Goal: Information Seeking & Learning: Learn about a topic

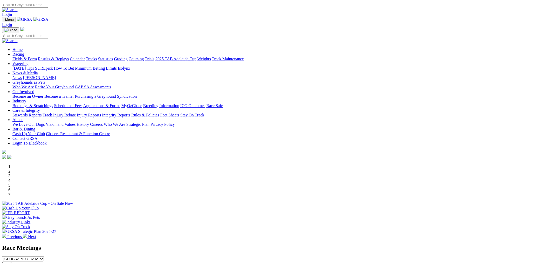
click at [24, 52] on link "Racing" at bounding box center [18, 54] width 12 height 4
click at [37, 57] on link "Fields & Form" at bounding box center [24, 59] width 24 height 4
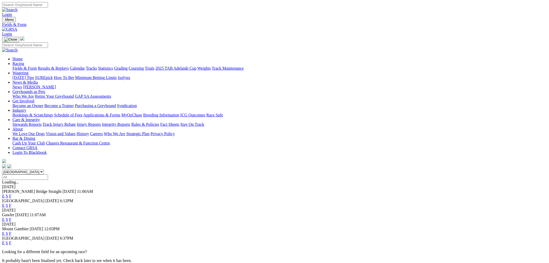
click at [44, 169] on select "South Australia New South Wales Northern Territory Queensland Tasmania Victoria…" at bounding box center [23, 171] width 42 height 5
select select "QLD"
click at [44, 169] on select "South Australia New South Wales Northern Territory Queensland Tasmania Victoria…" at bounding box center [23, 171] width 42 height 5
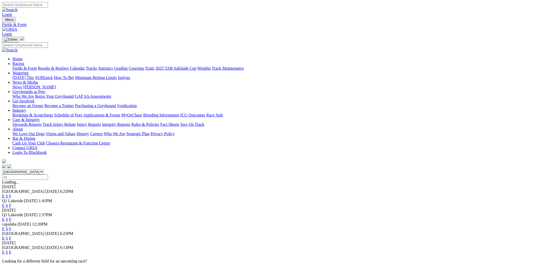
click at [5, 203] on link "E" at bounding box center [3, 205] width 3 height 4
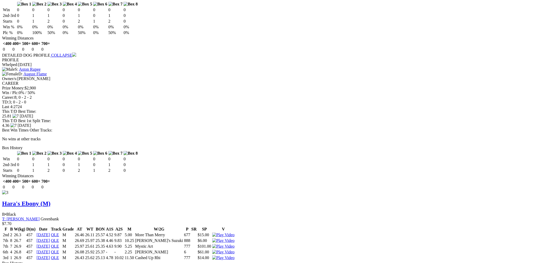
scroll to position [721, 0]
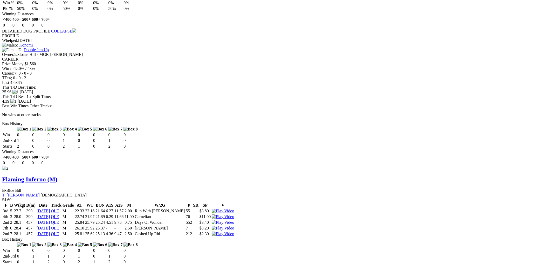
scroll to position [528, 0]
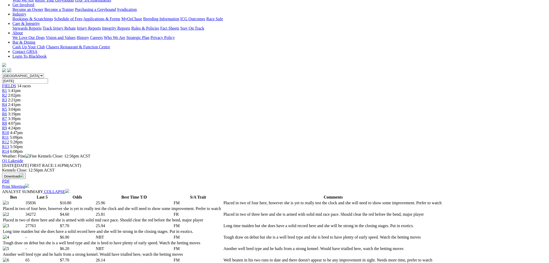
scroll to position [0, 0]
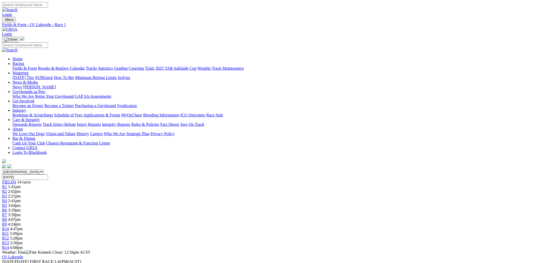
click at [206, 198] on div "R4 2:41pm" at bounding box center [274, 200] width 545 height 5
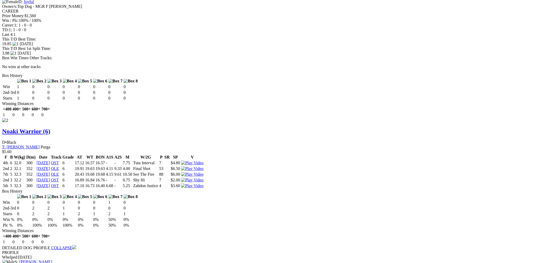
scroll to position [913, 0]
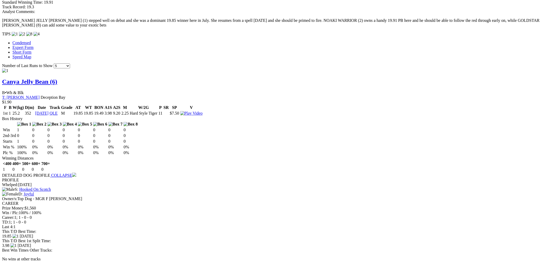
scroll to position [384, 0]
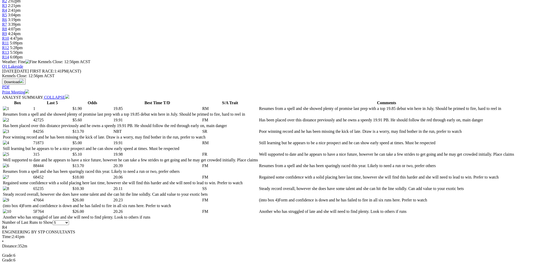
scroll to position [0, 0]
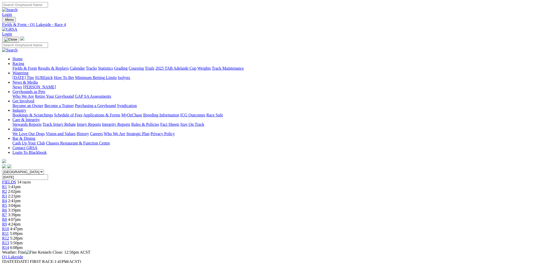
click at [37, 66] on link "Fields & Form" at bounding box center [24, 68] width 24 height 4
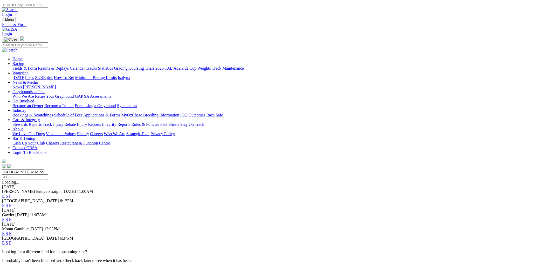
select select "QLD"
click at [44, 169] on select "[GEOGRAPHIC_DATA] [GEOGRAPHIC_DATA] [GEOGRAPHIC_DATA] [GEOGRAPHIC_DATA] [GEOGRA…" at bounding box center [23, 171] width 42 height 5
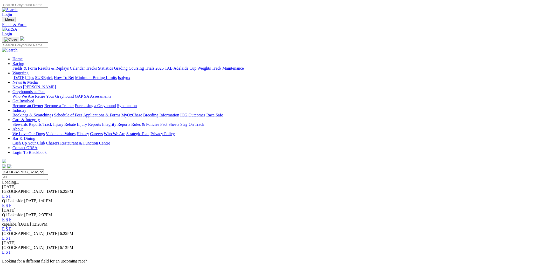
click at [5, 194] on link "E" at bounding box center [3, 196] width 3 height 4
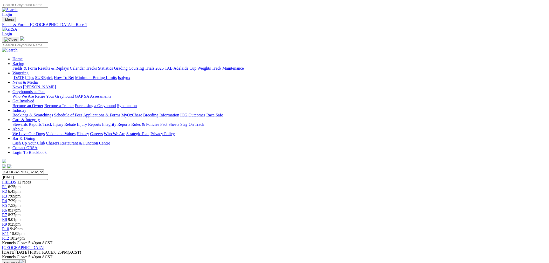
click at [399, 231] on div "R11 10:05pm" at bounding box center [274, 233] width 545 height 5
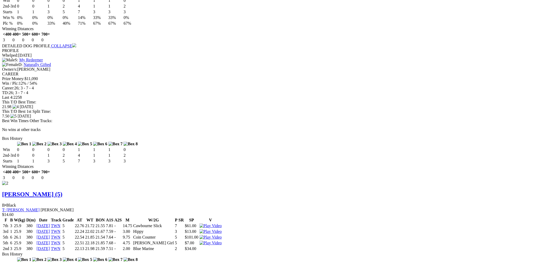
scroll to position [625, 0]
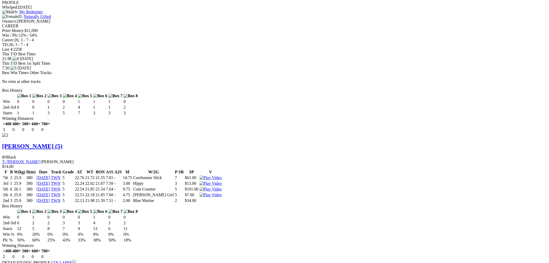
drag, startPoint x: 196, startPoint y: 160, endPoint x: 231, endPoint y: 163, distance: 35.4
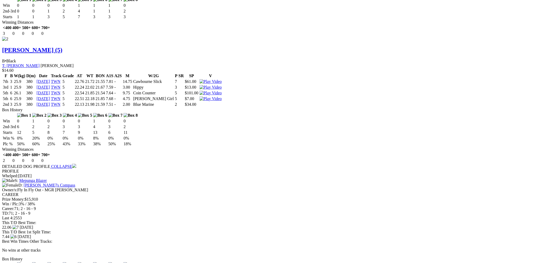
scroll to position [769, 0]
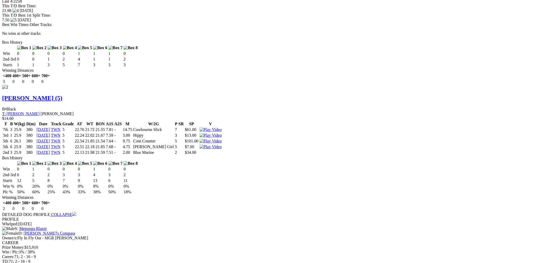
scroll to position [721, 0]
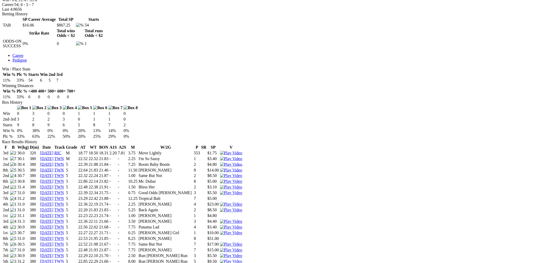
scroll to position [432, 0]
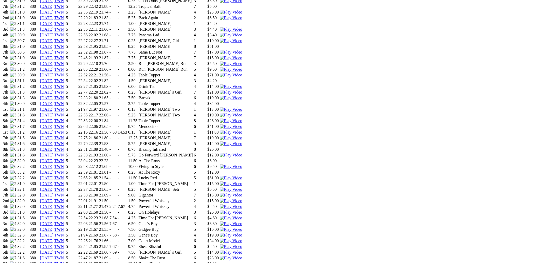
click at [242, 164] on img at bounding box center [231, 166] width 22 height 5
click at [242, 175] on img at bounding box center [231, 177] width 22 height 5
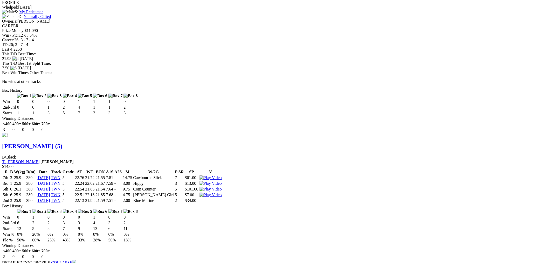
scroll to position [577, 0]
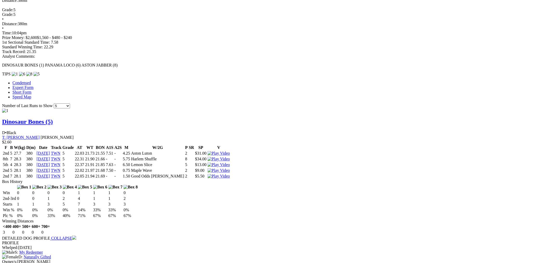
scroll to position [288, 0]
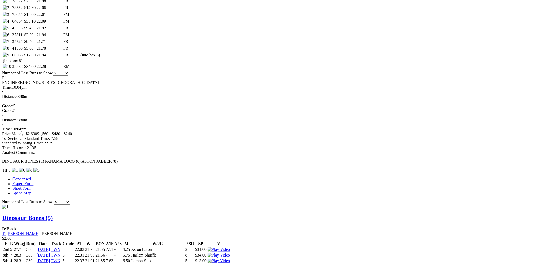
click at [53, 214] on link "Dinosaur Bones (5)" at bounding box center [27, 217] width 51 height 7
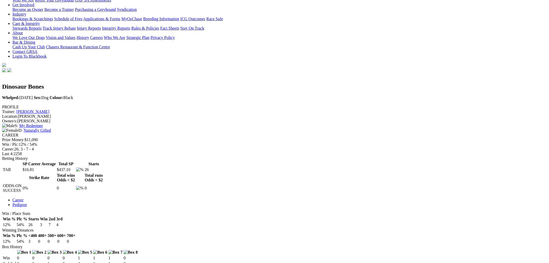
scroll to position [192, 0]
